Goal: Check status: Check status

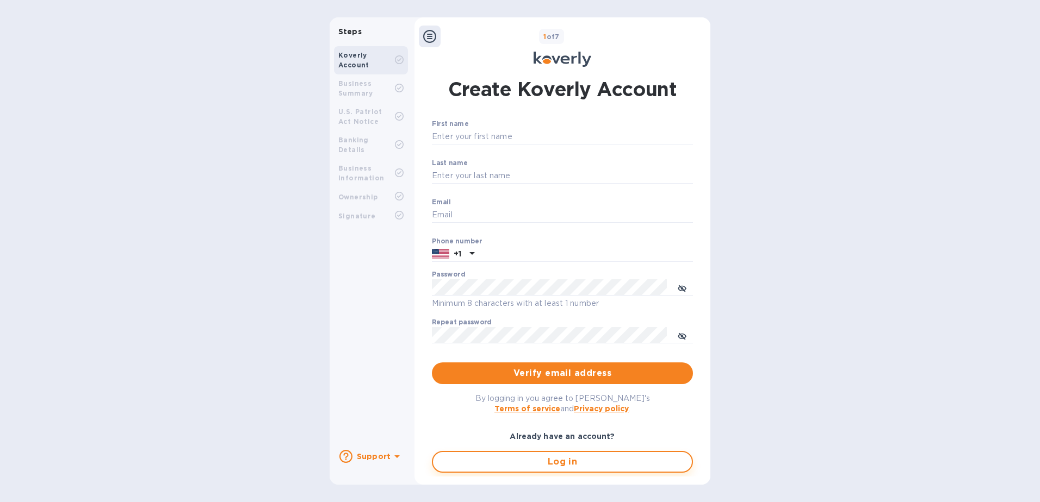
type input "michael@ammoelectric.com"
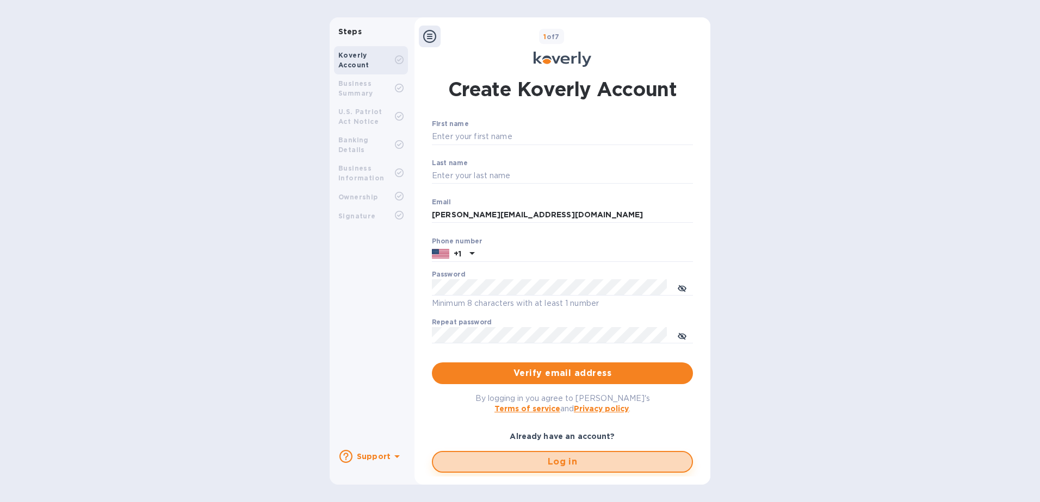
click at [498, 298] on span "Log in" at bounding box center [562, 462] width 241 height 13
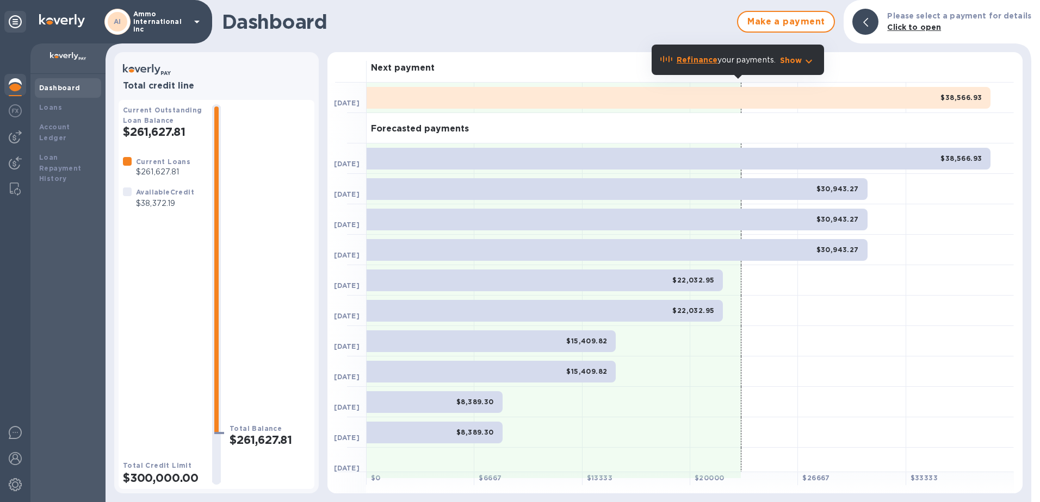
click at [196, 26] on icon at bounding box center [196, 21] width 13 height 13
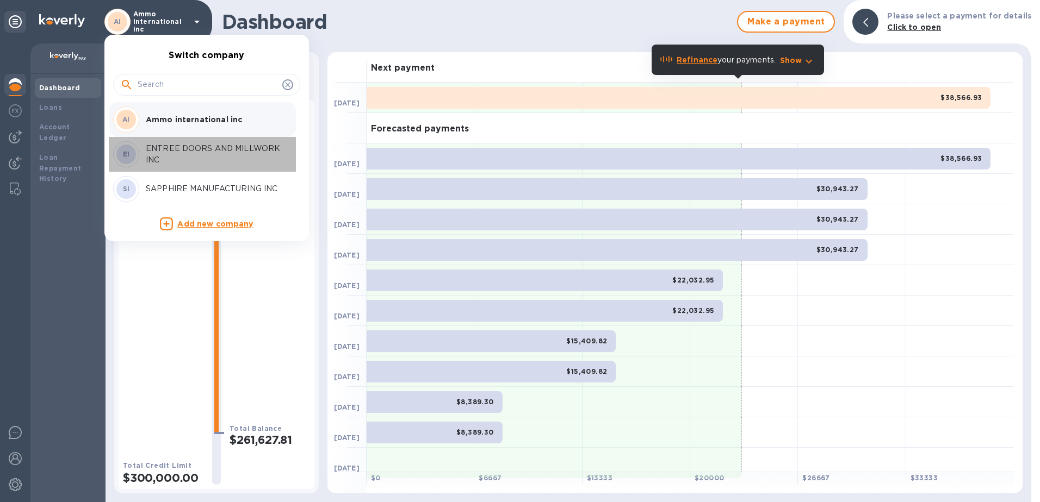
click at [163, 146] on p "ENTREE DOORS AND MILLWORK INC" at bounding box center [214, 154] width 137 height 23
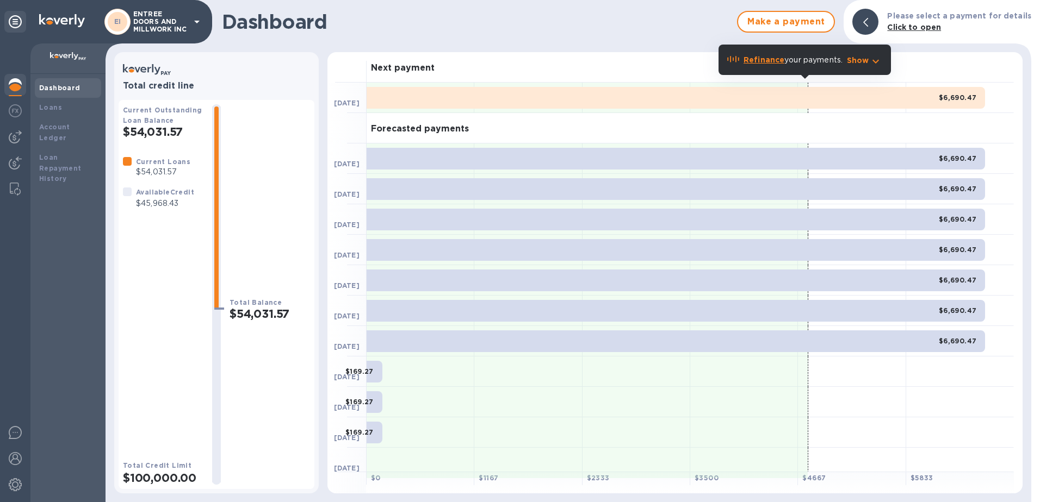
click at [176, 29] on p "ENTREE DOORS AND MILLWORK INC" at bounding box center [160, 21] width 54 height 23
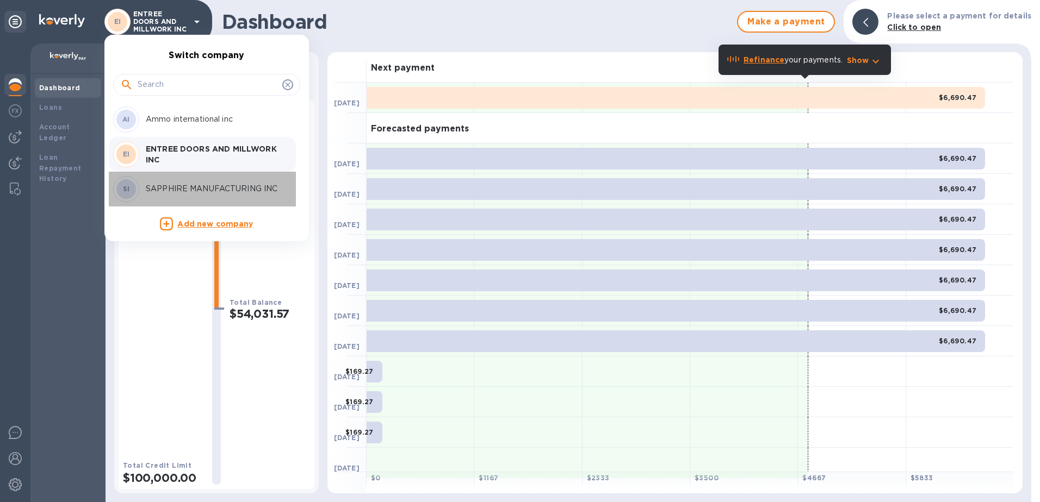
click at [158, 189] on p "SAPPHIRE MANUFACTURING INC" at bounding box center [214, 188] width 137 height 11
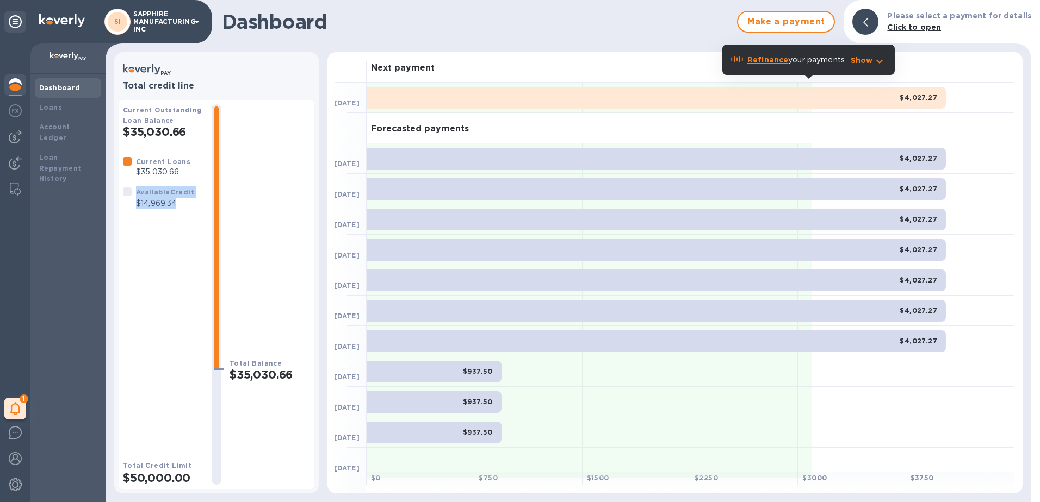
drag, startPoint x: 133, startPoint y: 207, endPoint x: 190, endPoint y: 209, distance: 57.7
click at [190, 209] on div "Available Credit $14,969.34" at bounding box center [159, 197] width 76 height 27
click at [187, 205] on p "$14,969.34" at bounding box center [165, 203] width 58 height 11
drag, startPoint x: 187, startPoint y: 205, endPoint x: 128, endPoint y: 199, distance: 58.5
click at [128, 199] on div "Available Credit $14,969.34" at bounding box center [159, 197] width 76 height 27
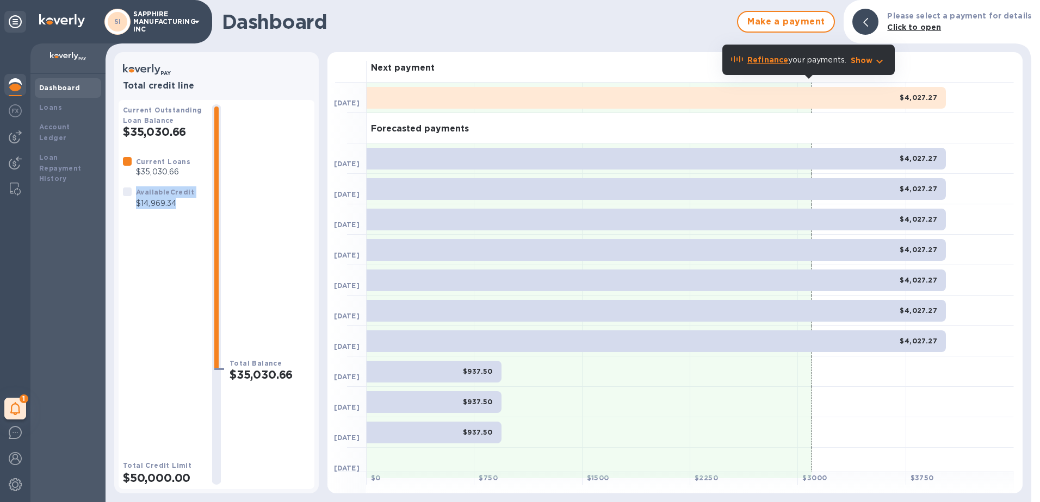
drag, startPoint x: 189, startPoint y: 21, endPoint x: 189, endPoint y: 27, distance: 6.0
click at [189, 27] on div "SI SAPPHIRE MANUFACTURING INC" at bounding box center [153, 22] width 99 height 26
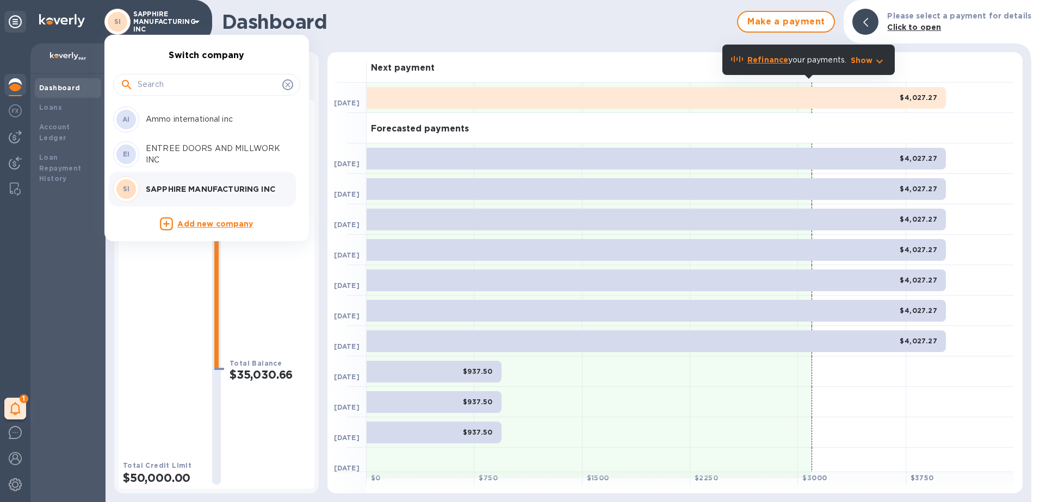
click at [54, 86] on div at bounding box center [520, 251] width 1040 height 502
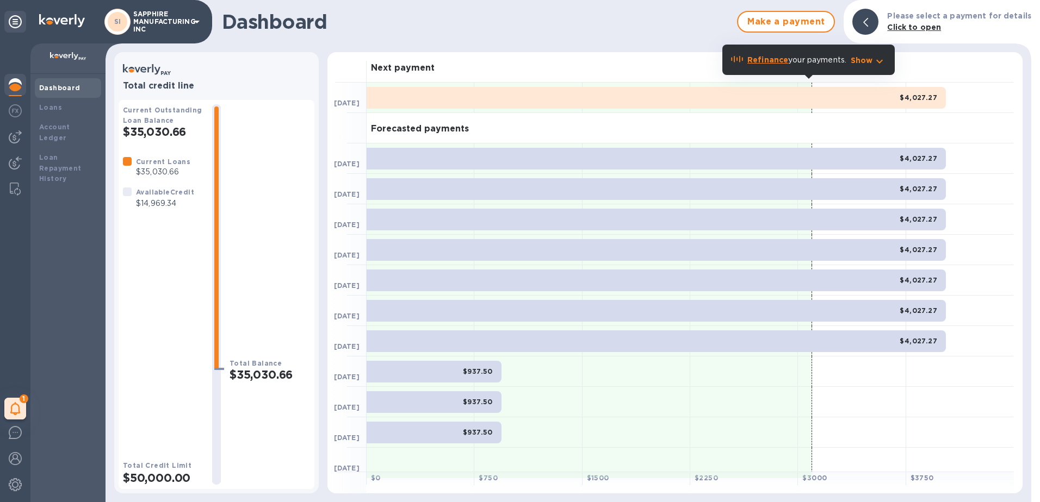
click at [61, 88] on b "Dashboard" at bounding box center [59, 88] width 41 height 8
click at [57, 107] on b "Loans" at bounding box center [50, 107] width 23 height 8
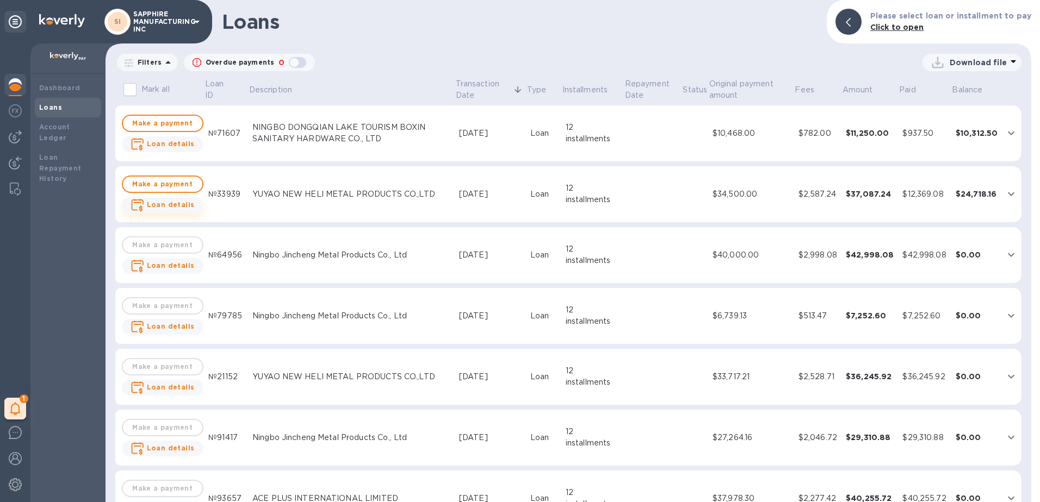
click at [167, 204] on b "Loan details" at bounding box center [171, 205] width 48 height 8
